Goal: Task Accomplishment & Management: Manage account settings

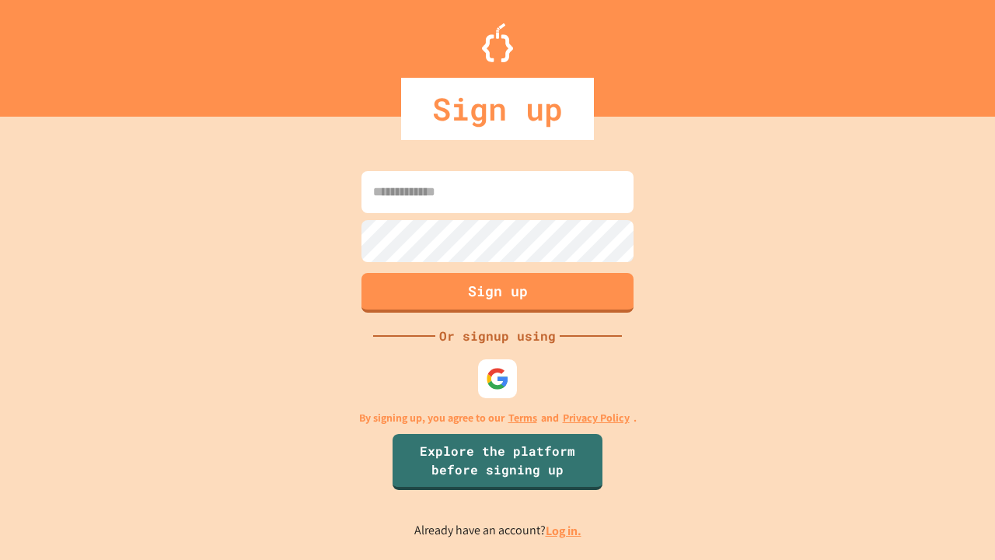
click at [565, 530] on link "Log in." at bounding box center [564, 531] width 36 height 16
